Goal: Book appointment/travel/reservation

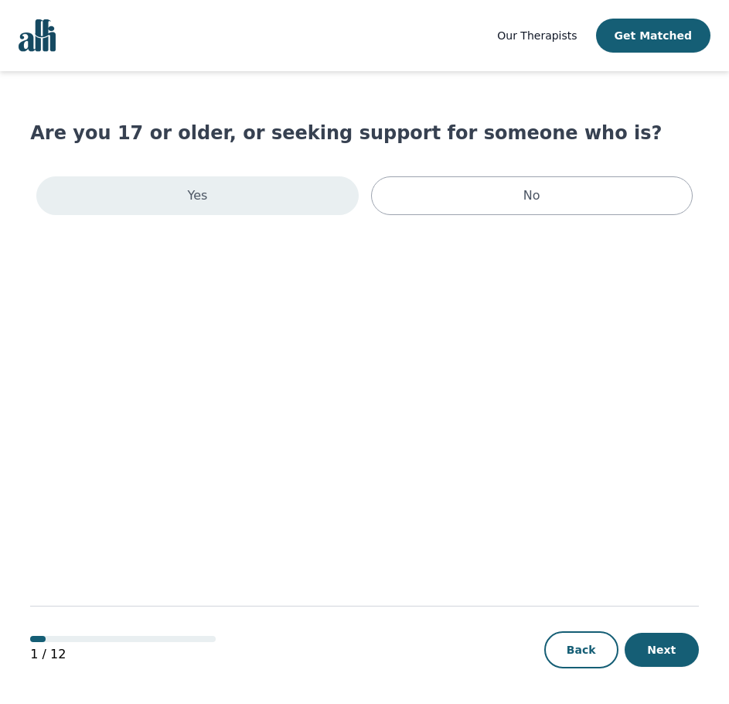
click at [235, 205] on div "Yes" at bounding box center [197, 195] width 322 height 39
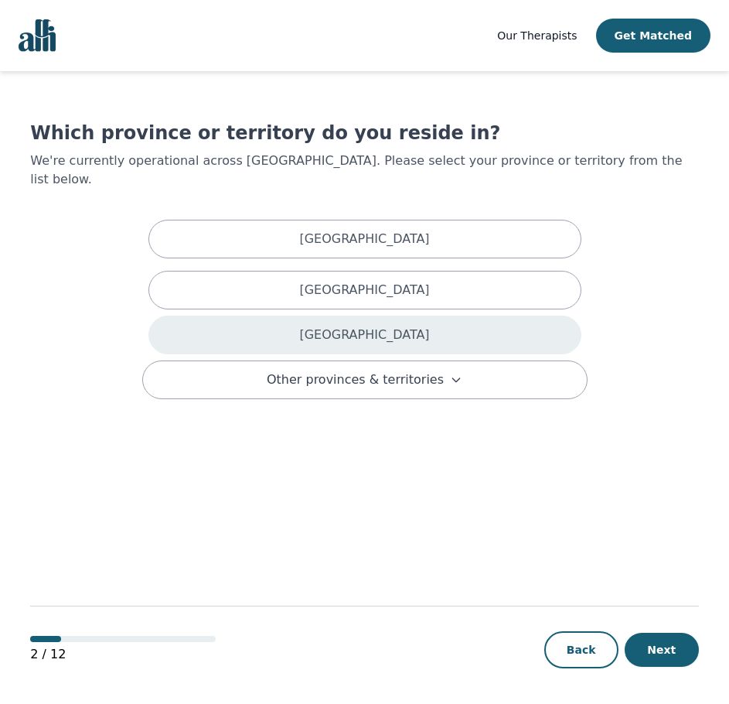
click at [384, 326] on p "[GEOGRAPHIC_DATA]" at bounding box center [364, 335] width 130 height 19
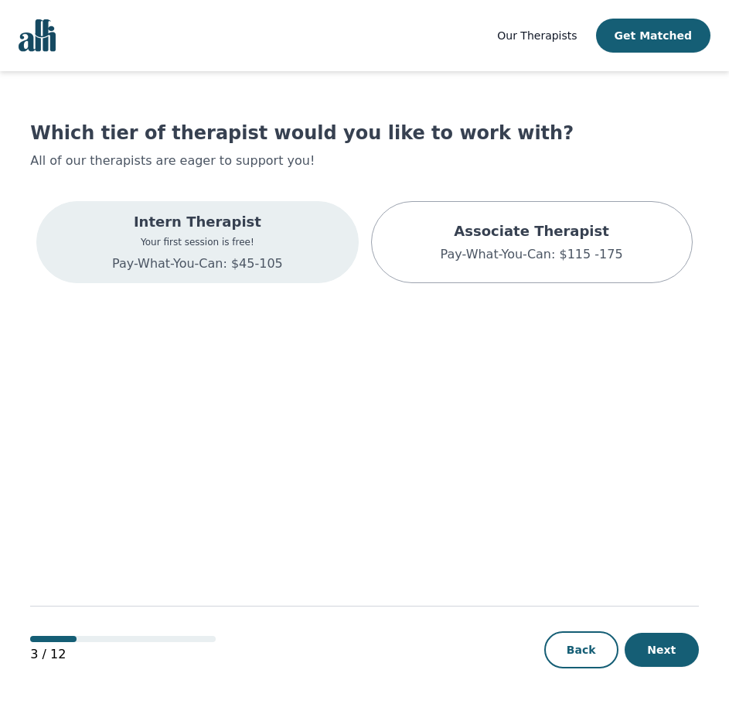
click at [271, 266] on p "Pay-What-You-Can: $45-105" at bounding box center [197, 263] width 171 height 19
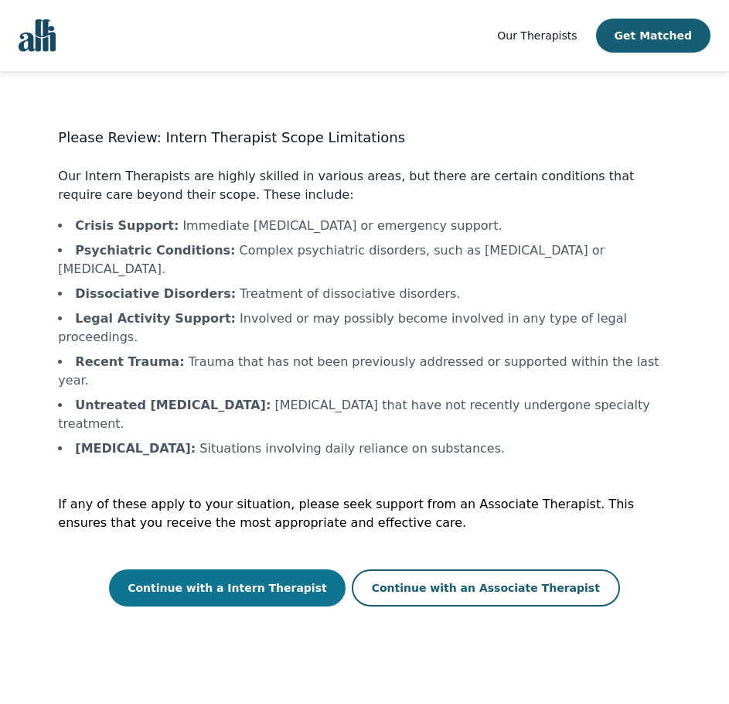
click at [275, 569] on button "Continue with a Intern Therapist" at bounding box center [227, 587] width 237 height 37
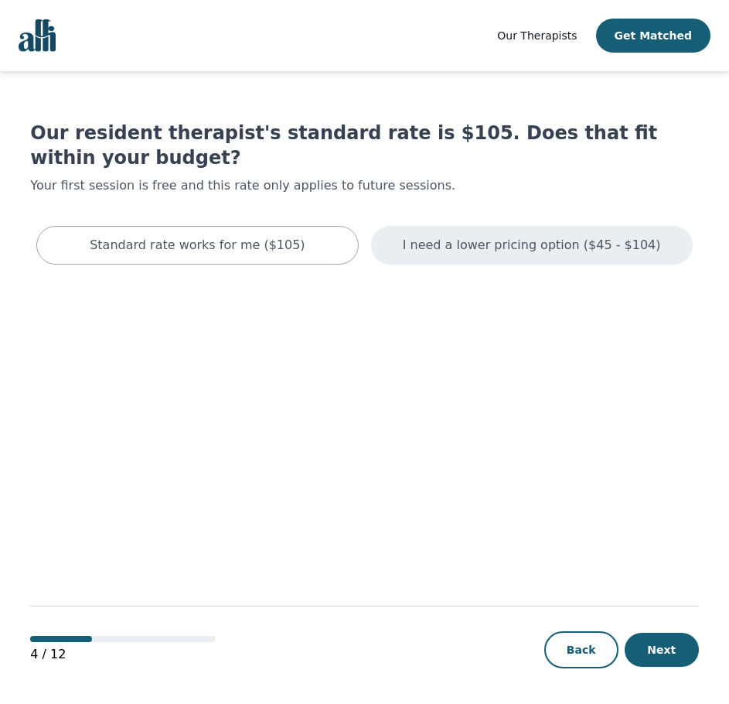
click at [520, 236] on p "I need a lower pricing option ($45 - $104)" at bounding box center [532, 245] width 258 height 19
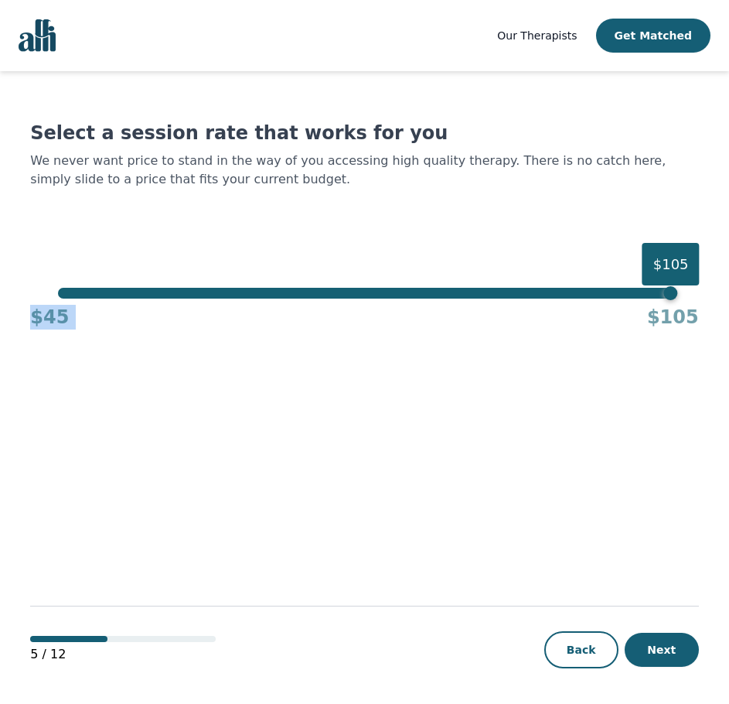
drag, startPoint x: 628, startPoint y: 301, endPoint x: 22, endPoint y: 326, distance: 606.0
click at [19, 330] on div "Our Therapists Get Matched Select a session rate that works for you We never wa…" at bounding box center [364, 352] width 729 height 705
click at [677, 298] on div "$105 $45 $105" at bounding box center [364, 309] width 668 height 42
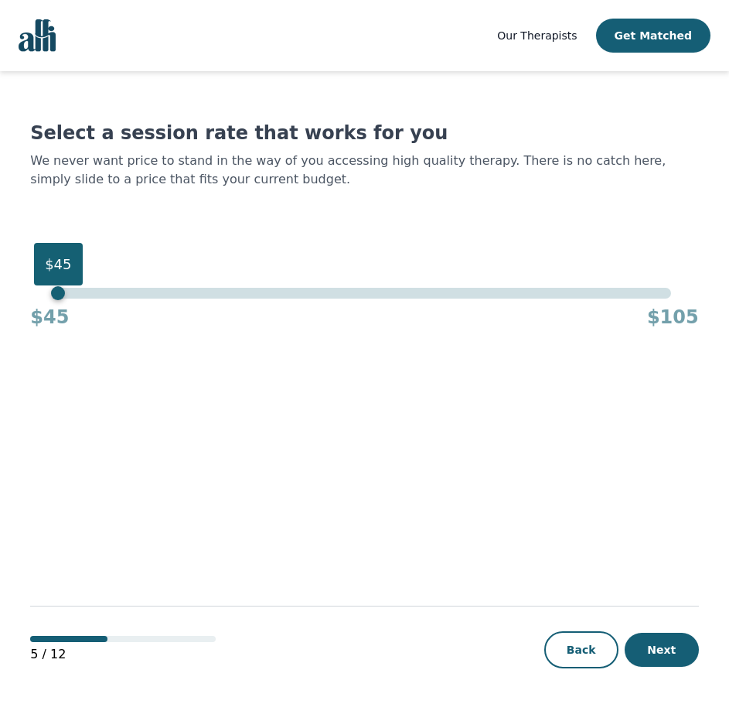
drag, startPoint x: 673, startPoint y: 295, endPoint x: -39, endPoint y: 288, distance: 711.4
click at [0, 288] on html "Our Therapists Get Matched Select a session rate that works for you We never wa…" at bounding box center [364, 352] width 729 height 705
click at [669, 652] on button "Next" at bounding box center [662, 650] width 74 height 34
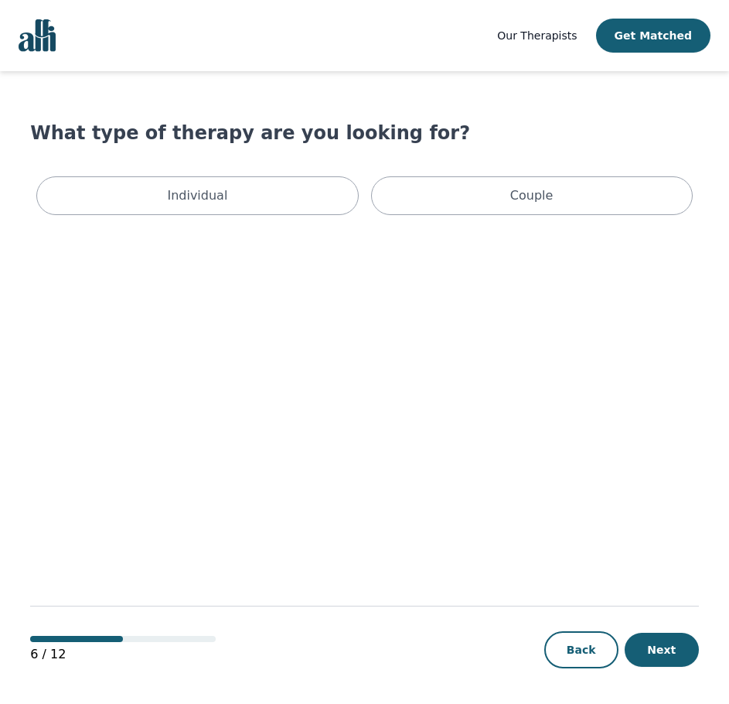
scroll to position [2, 0]
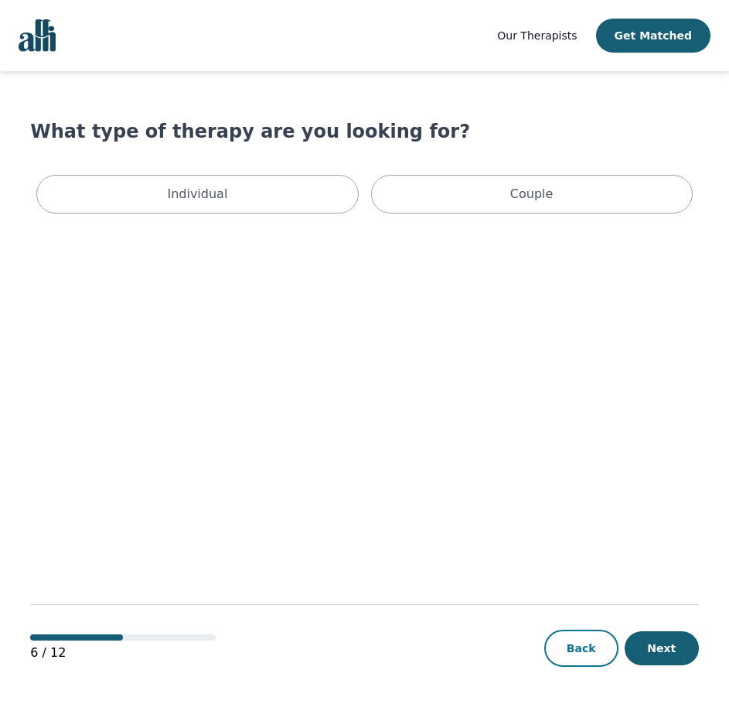
click at [598, 664] on button "Back" at bounding box center [581, 647] width 74 height 37
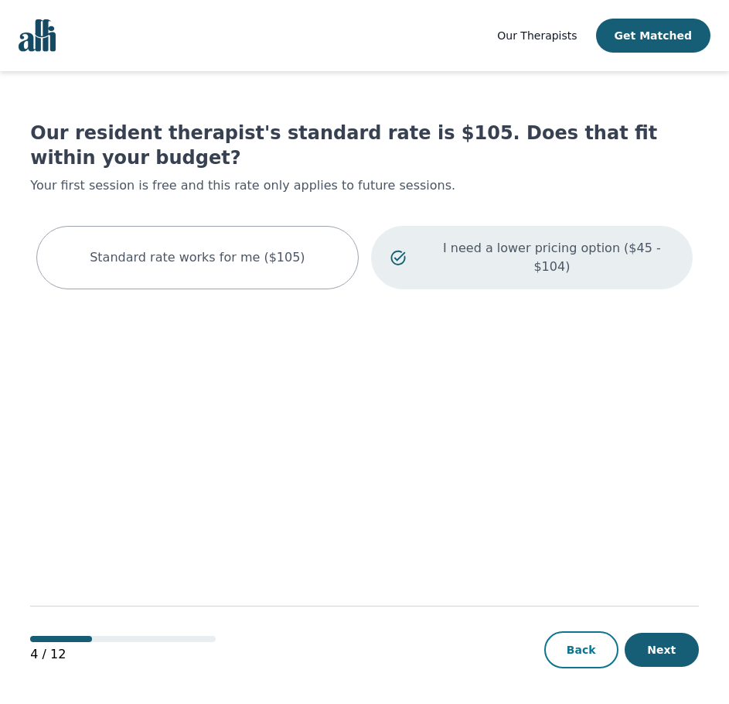
click at [578, 633] on button "Back" at bounding box center [581, 649] width 74 height 37
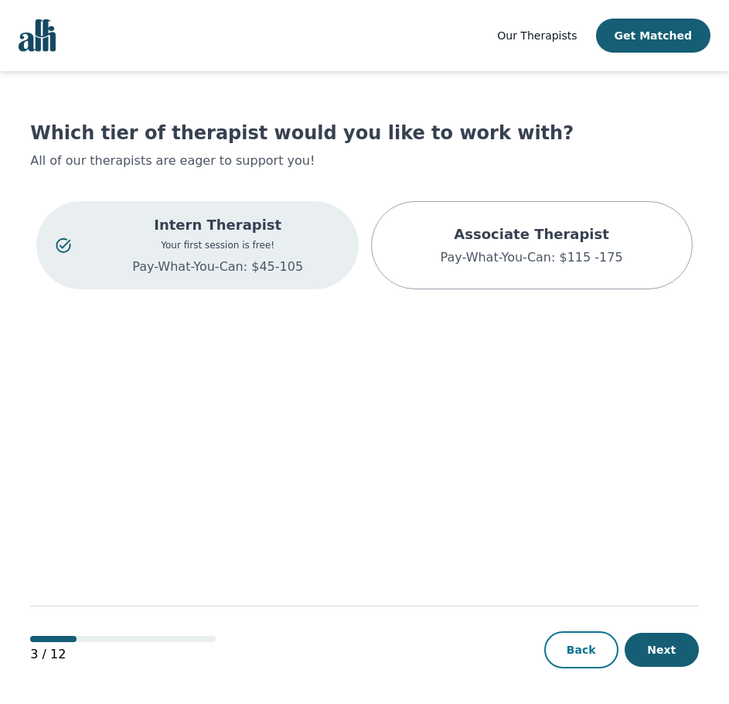
click at [577, 639] on button "Back" at bounding box center [581, 649] width 74 height 37
